Goal: Task Accomplishment & Management: Use online tool/utility

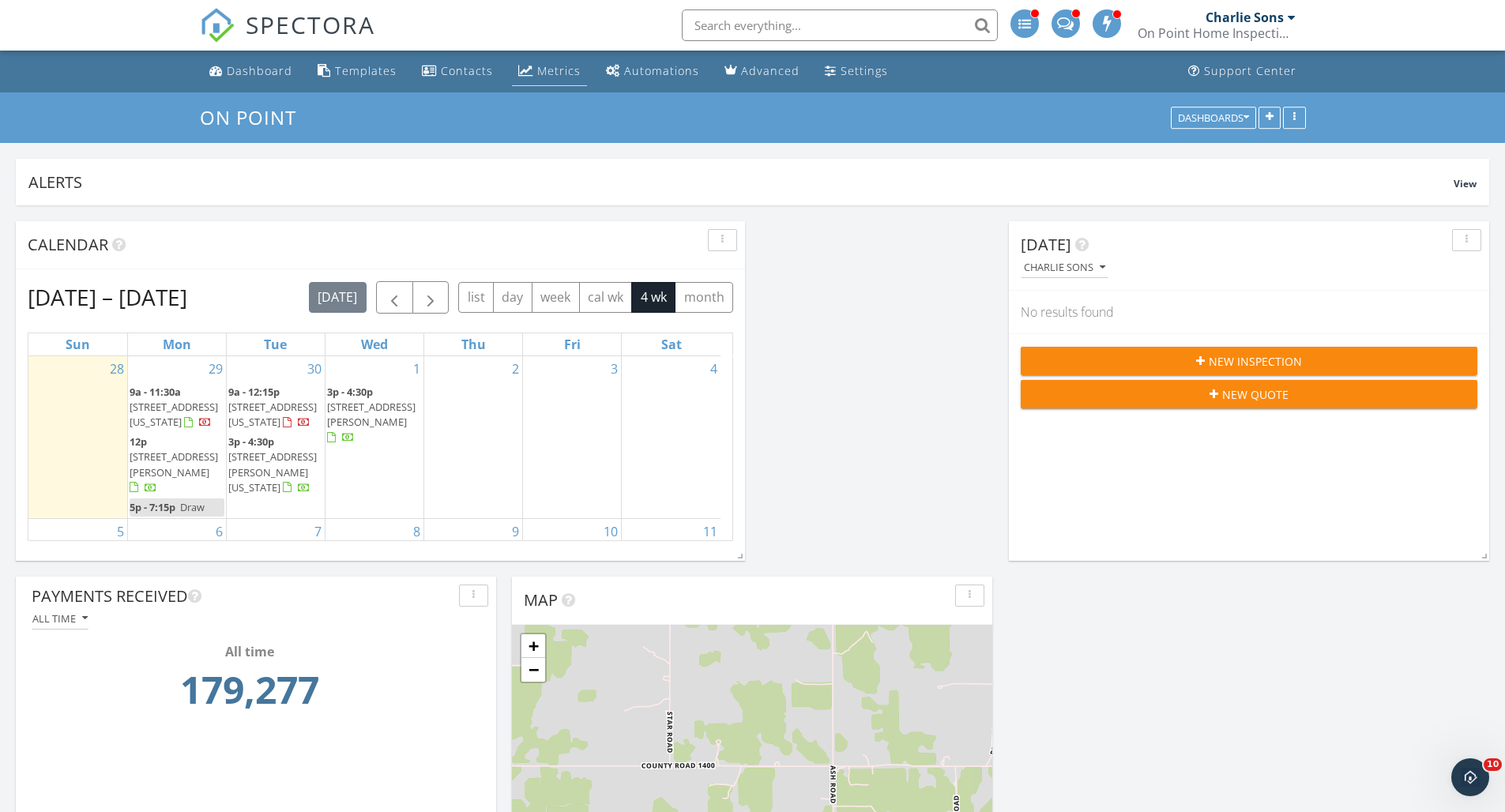
click at [556, 68] on div "Metrics" at bounding box center [559, 70] width 43 height 15
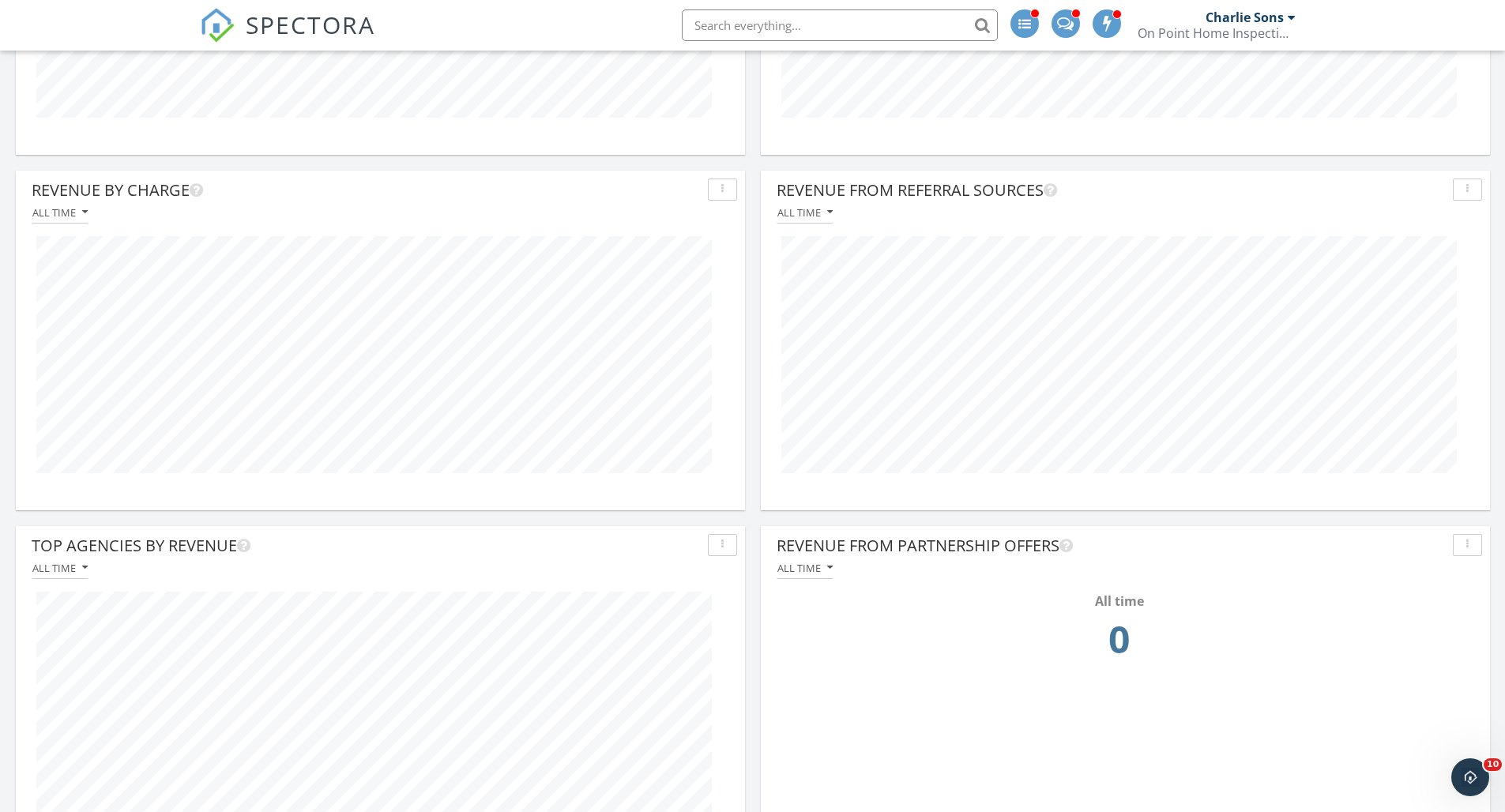
scroll to position [831, 0]
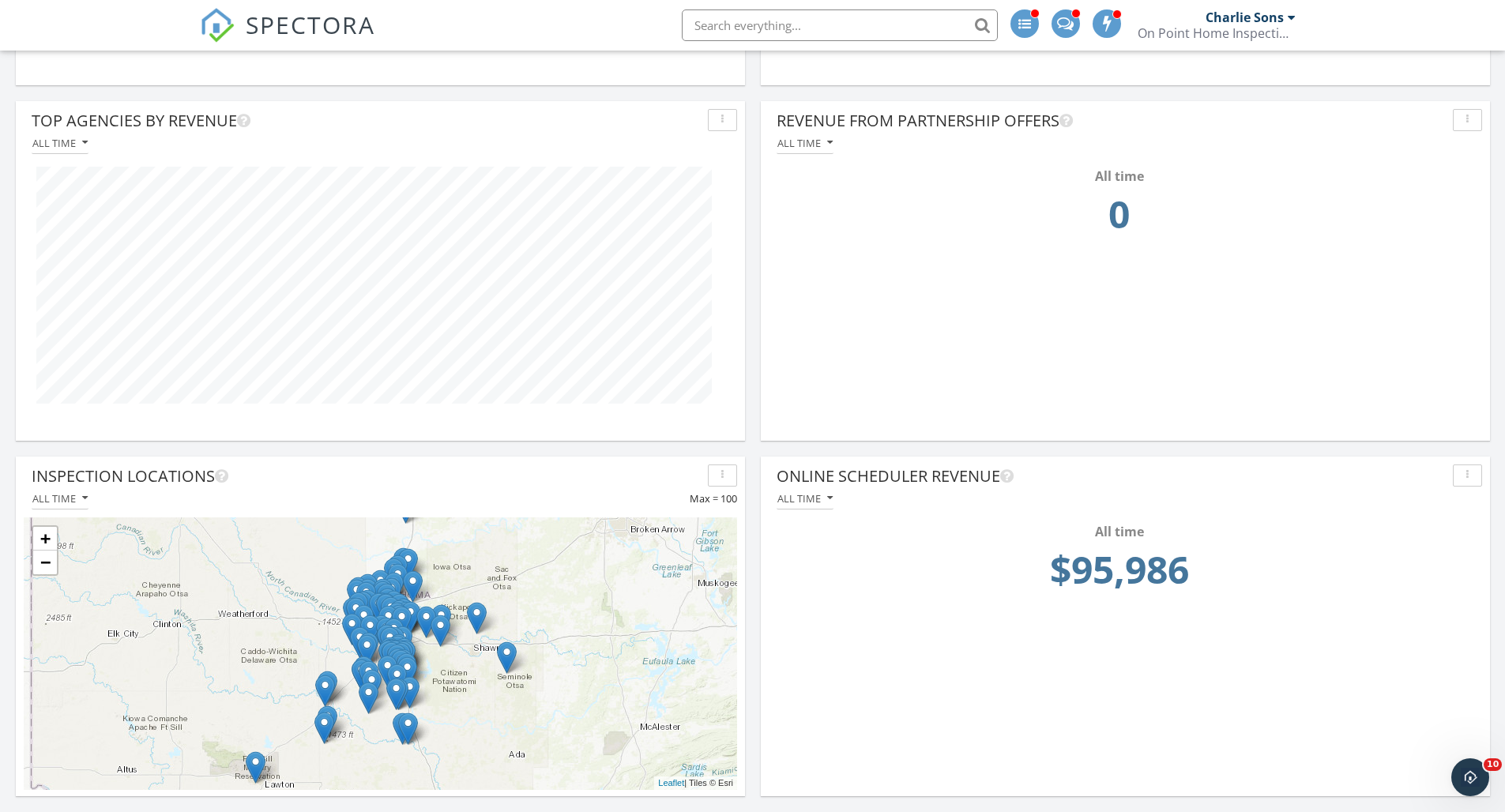
click at [296, 629] on div "+ − Leaflet | Tiles © [PERSON_NAME]" at bounding box center [380, 654] width 714 height 273
click at [135, 479] on div "Inspection Locations" at bounding box center [366, 476] width 670 height 23
click at [61, 496] on div "All time" at bounding box center [60, 498] width 56 height 11
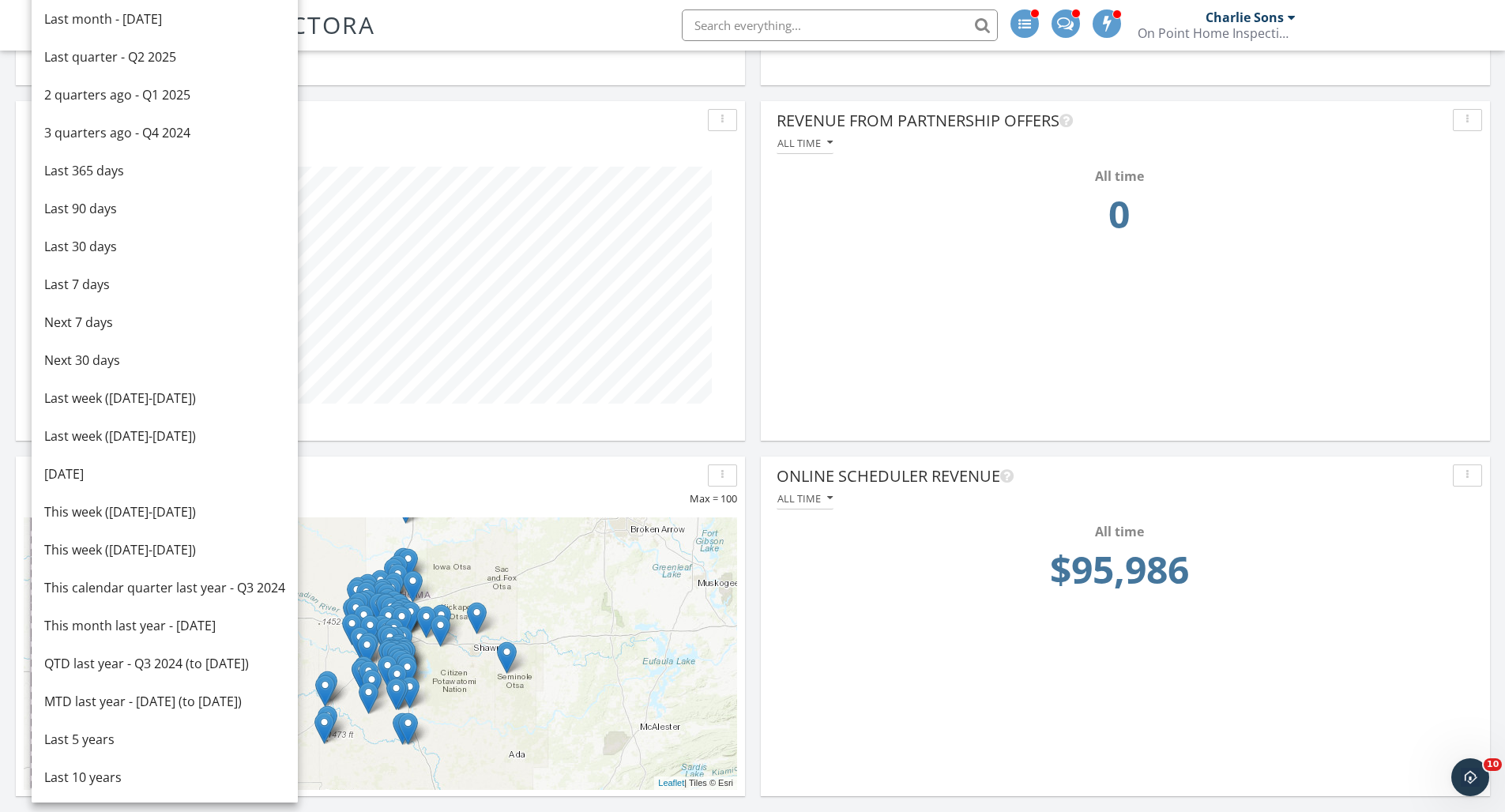
click at [503, 496] on div "All time Max = 100" at bounding box center [380, 499] width 714 height 22
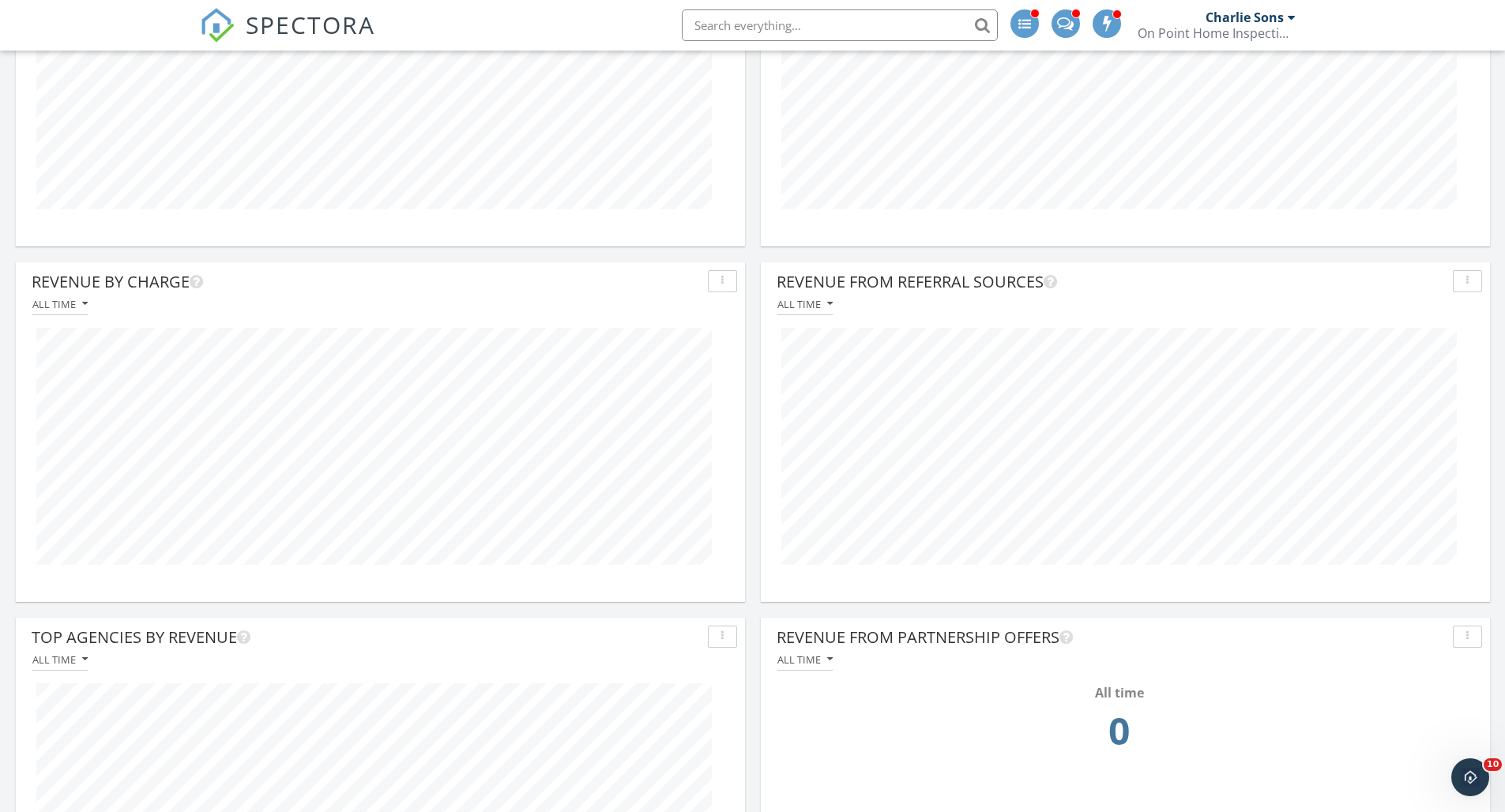
scroll to position [0, 0]
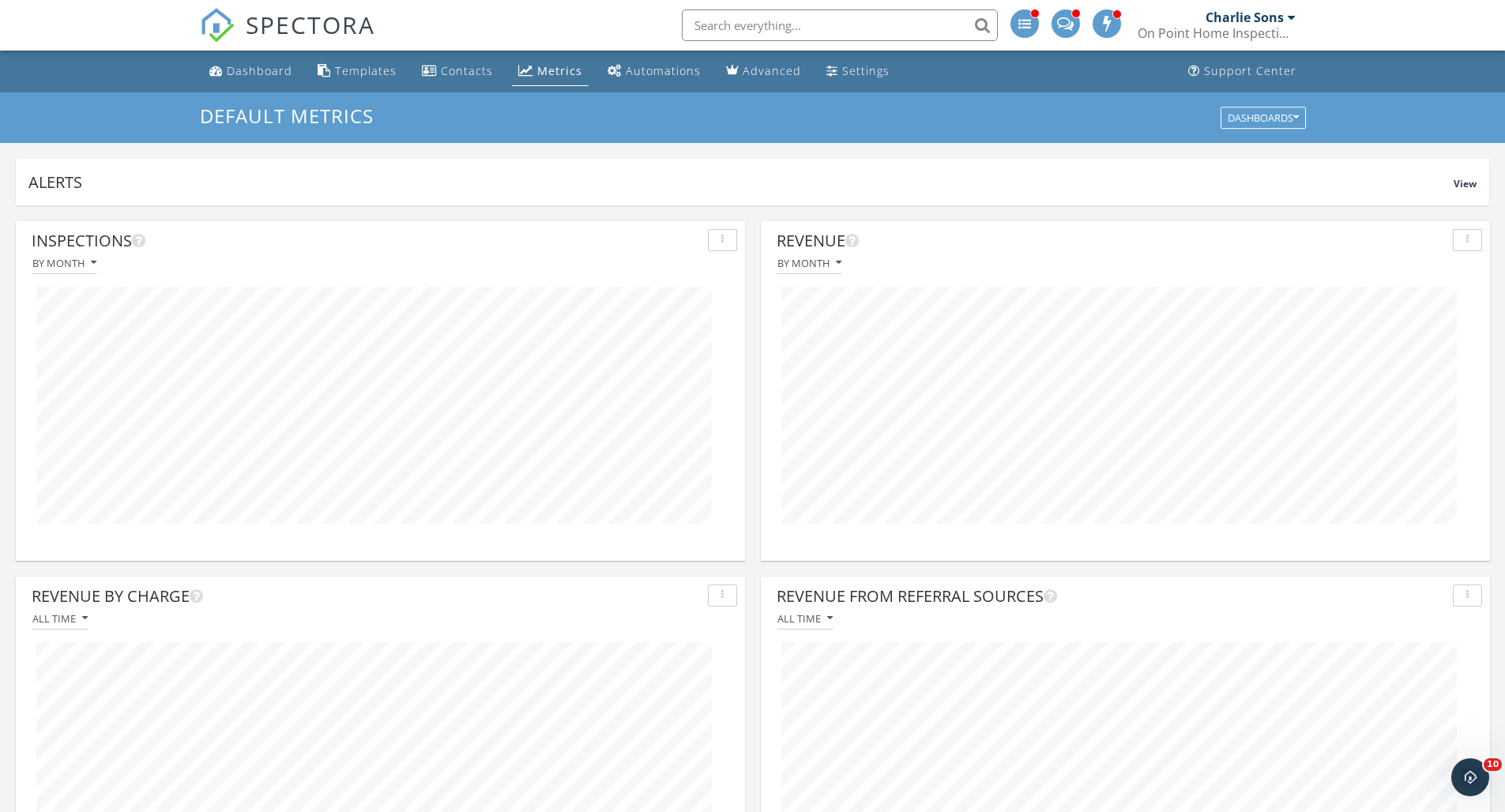
click at [758, 26] on input "text" at bounding box center [840, 25] width 316 height 31
type input "miles driven"
click at [1073, 85] on div "Dashboard Templates Contacts Metrics Automations Advanced Settings Support Cent…" at bounding box center [753, 71] width 1106 height 42
click at [1018, 26] on span at bounding box center [1024, 23] width 13 height 13
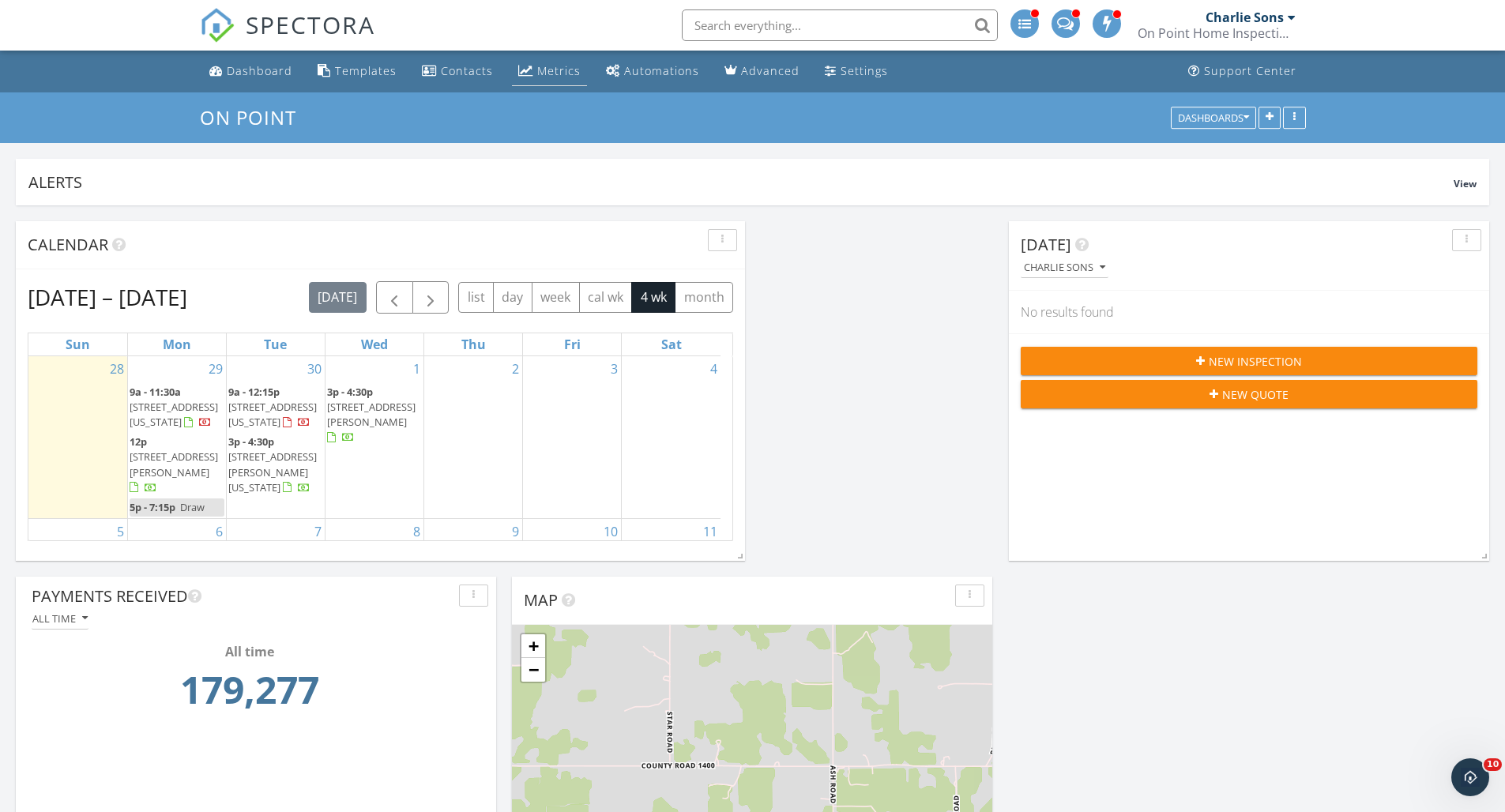
click at [554, 69] on div "Metrics" at bounding box center [559, 70] width 43 height 15
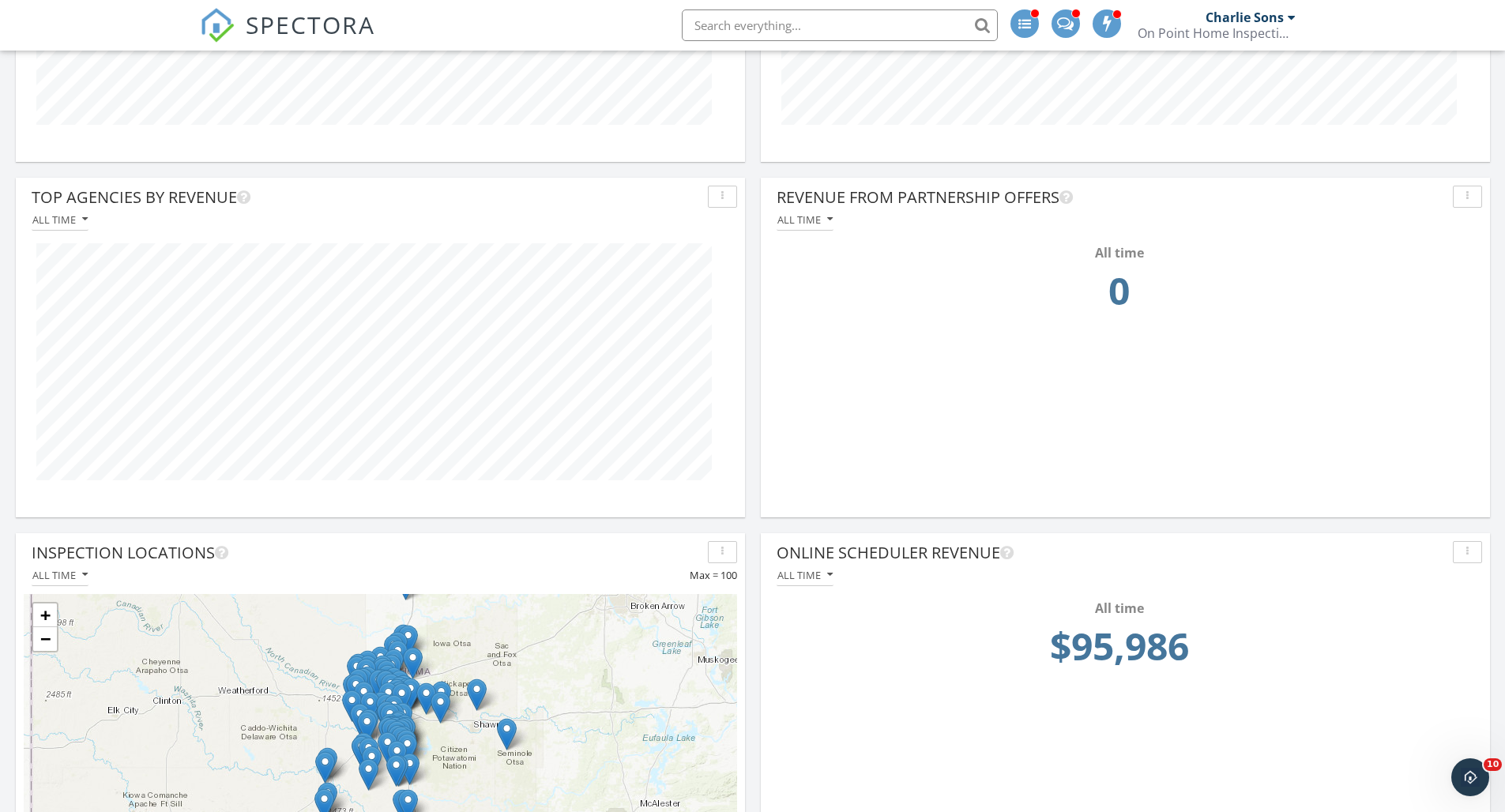
scroll to position [831, 0]
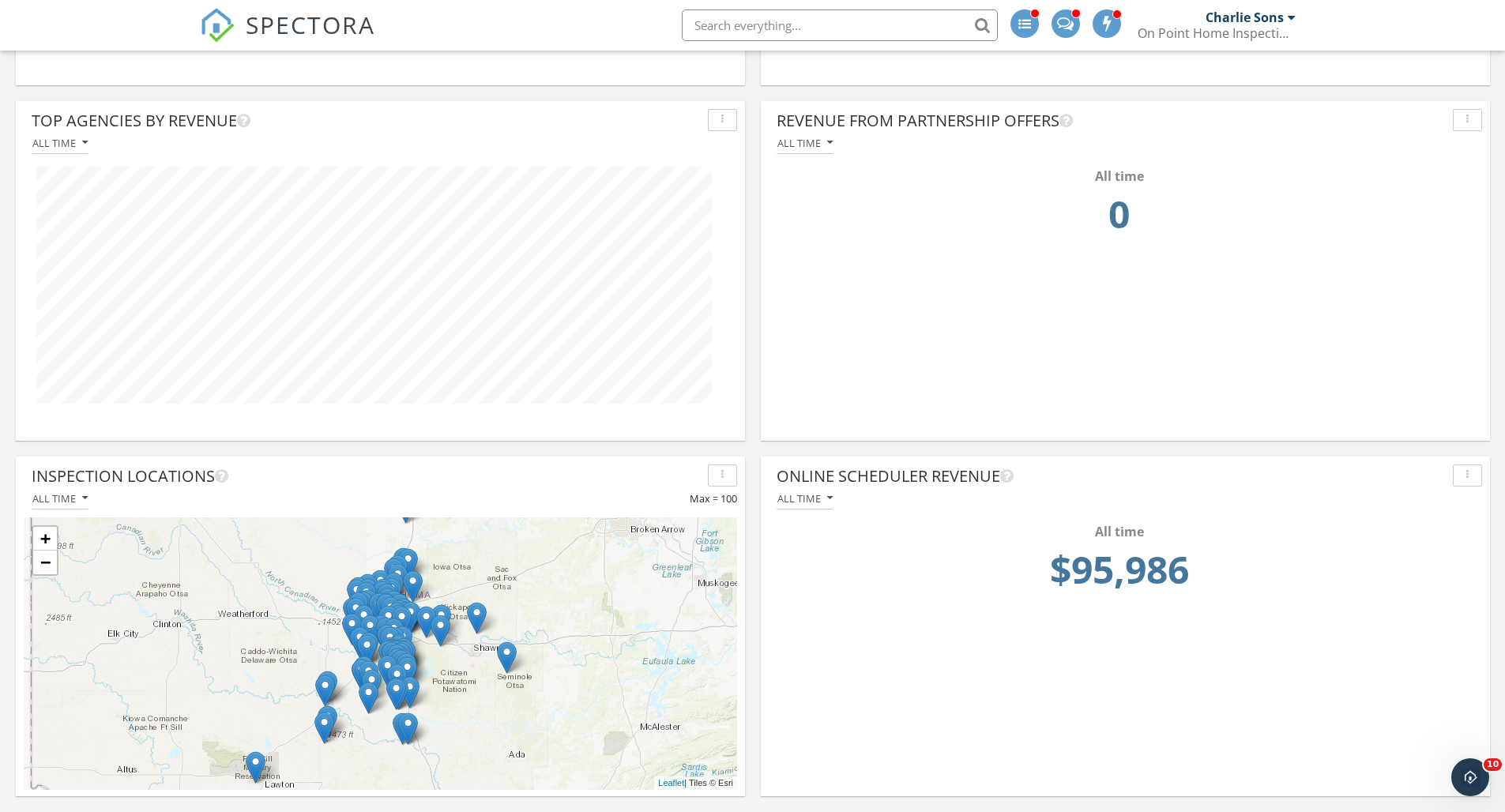
click at [720, 481] on button "button" at bounding box center [723, 475] width 30 height 22
click at [742, 510] on div "Refresh" at bounding box center [749, 511] width 57 height 19
click at [718, 475] on div "button" at bounding box center [722, 476] width 15 height 11
click at [618, 475] on div "Inspection Locations" at bounding box center [366, 476] width 670 height 23
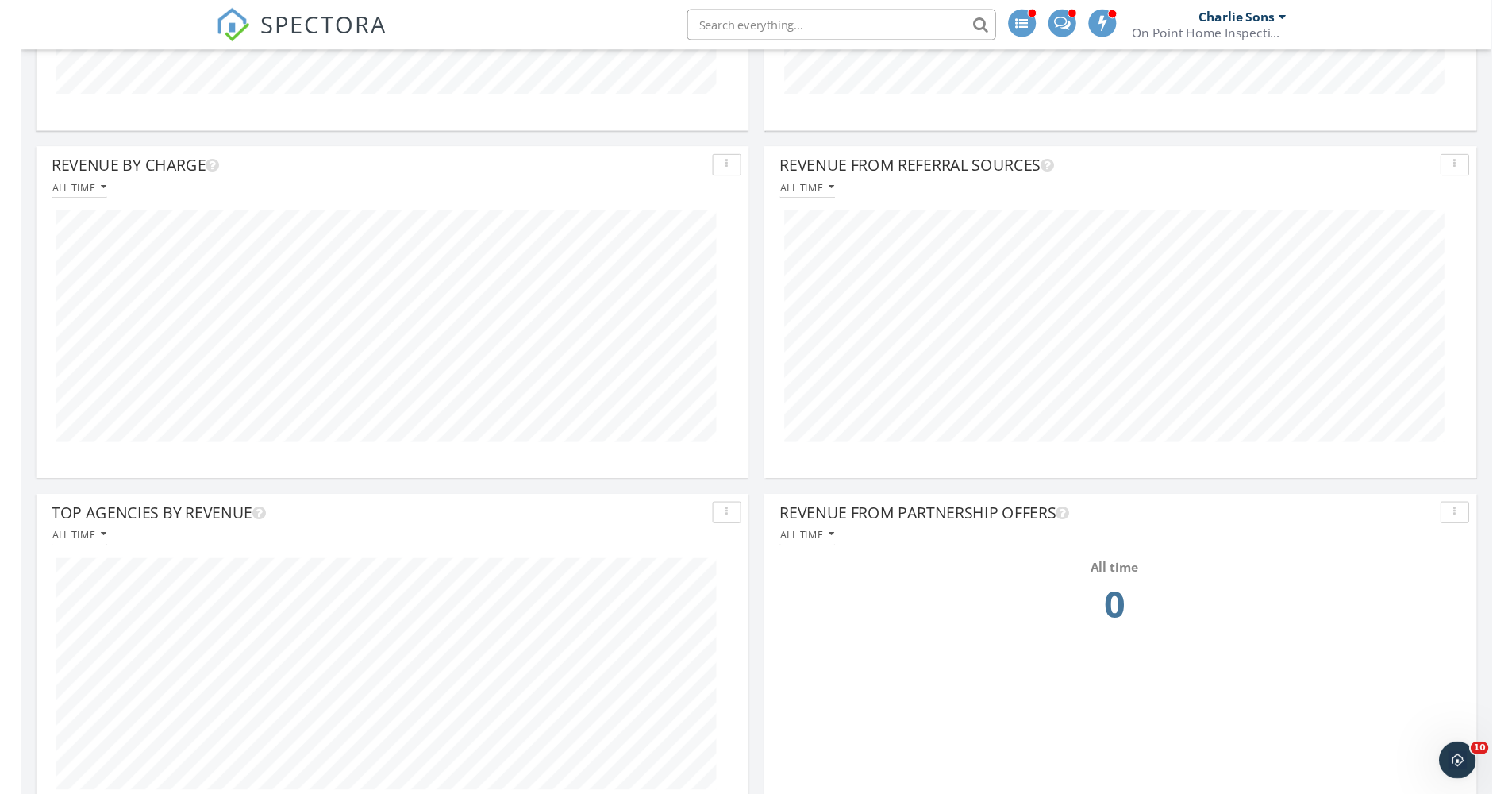
scroll to position [0, 0]
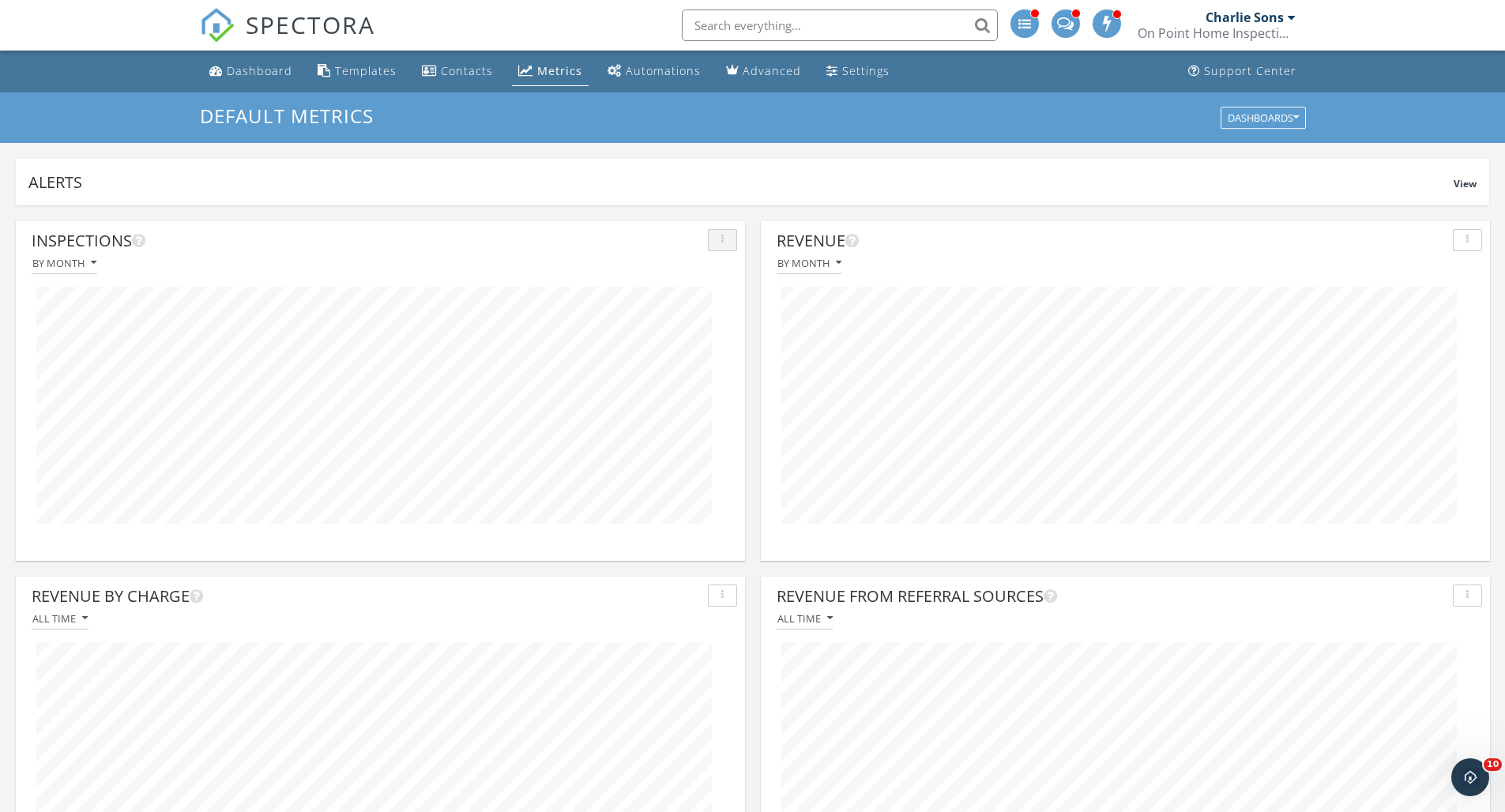
click at [718, 241] on div "button" at bounding box center [722, 240] width 15 height 11
click at [87, 264] on div "By month" at bounding box center [64, 263] width 64 height 11
click at [321, 247] on div "Inspections" at bounding box center [366, 241] width 670 height 23
click at [717, 237] on div "button" at bounding box center [722, 240] width 15 height 11
click at [754, 348] on div "Full export" at bounding box center [766, 352] width 91 height 19
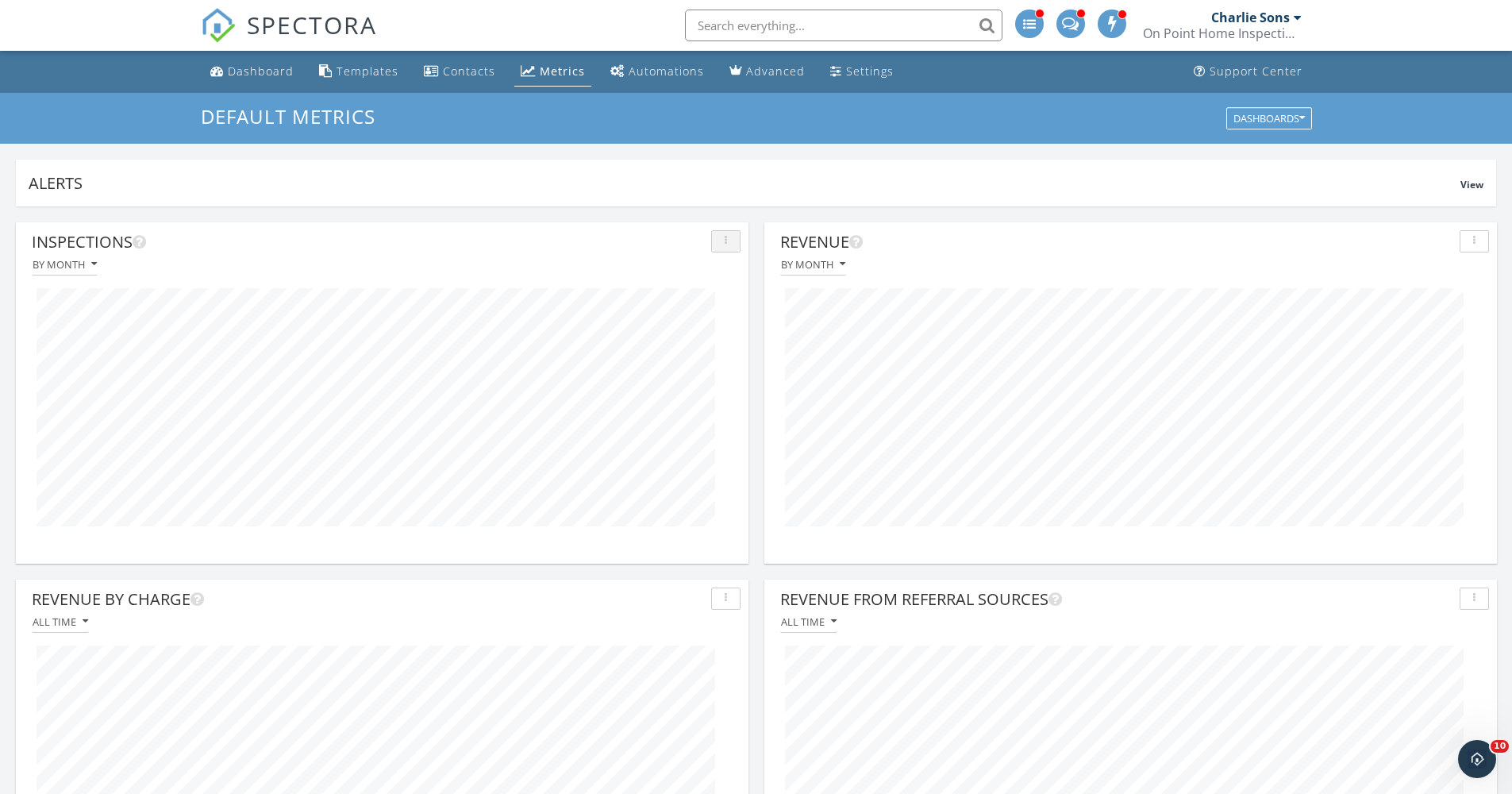
click at [730, 242] on div "button" at bounding box center [725, 241] width 15 height 11
click at [784, 321] on div "Export data" at bounding box center [770, 315] width 92 height 19
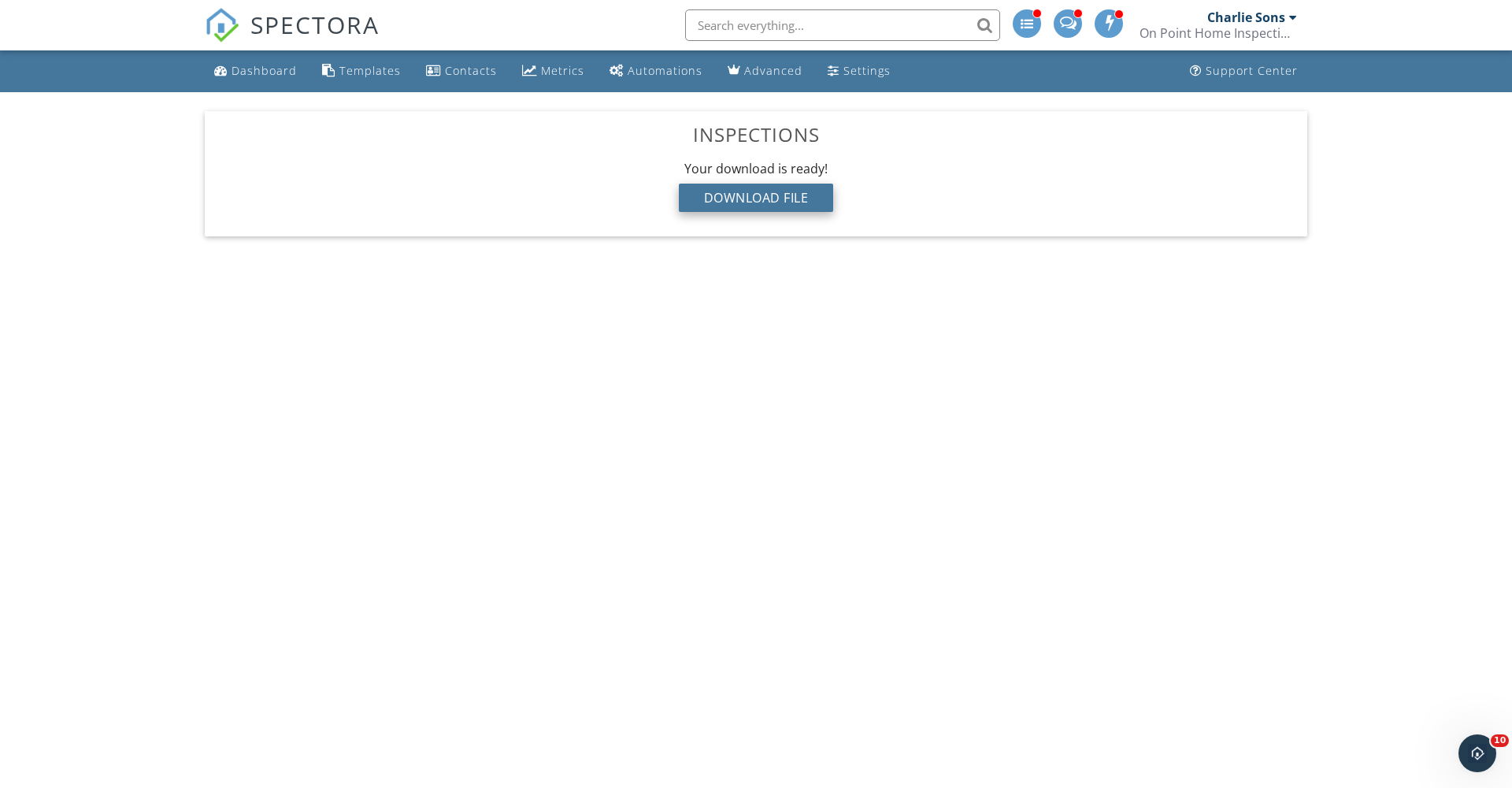
click at [762, 197] on div "Download File" at bounding box center [756, 198] width 155 height 29
